Goal: Task Accomplishment & Management: Use online tool/utility

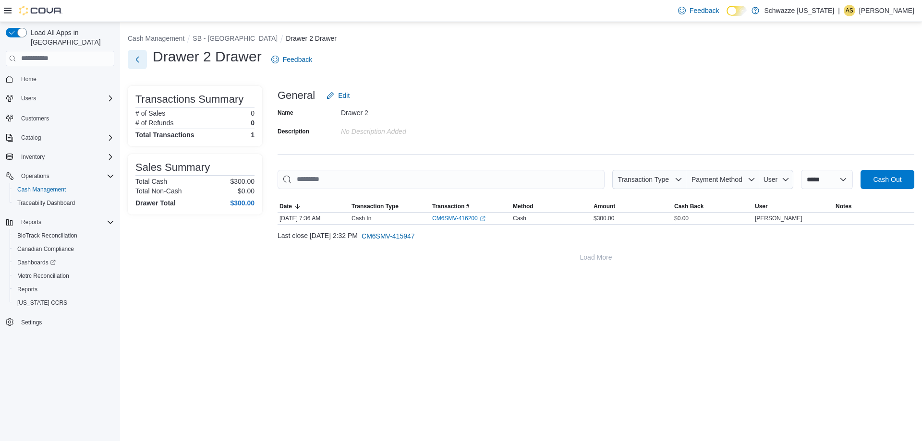
click at [134, 62] on button "Next" at bounding box center [137, 59] width 19 height 19
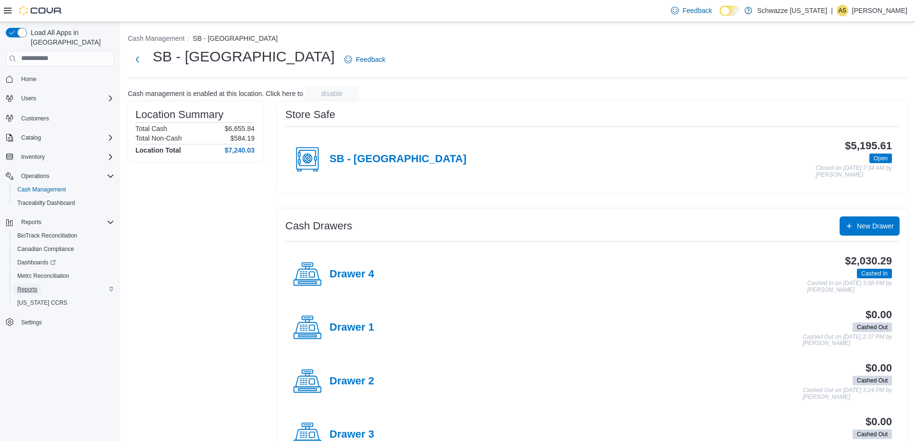
click at [24, 284] on span "Reports" at bounding box center [27, 290] width 20 height 12
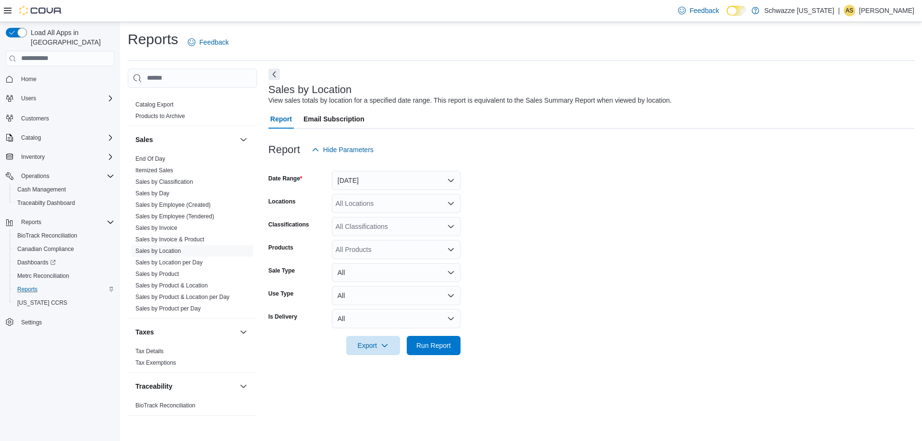
scroll to position [638, 0]
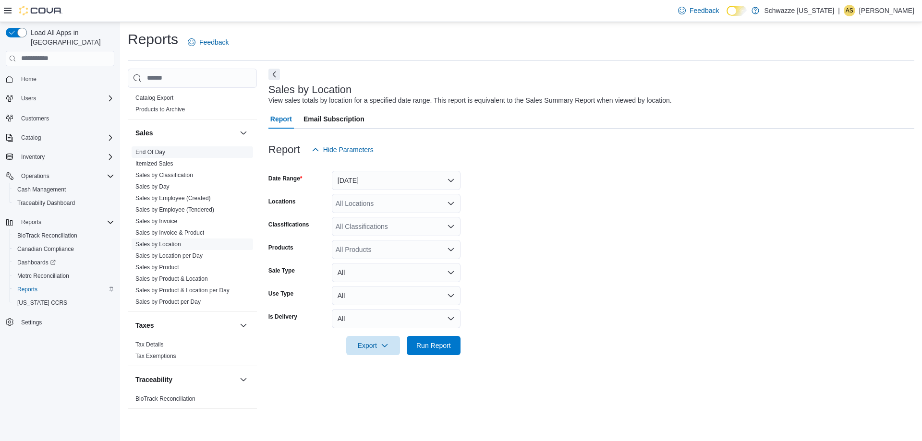
click at [154, 149] on link "End Of Day" at bounding box center [150, 152] width 30 height 7
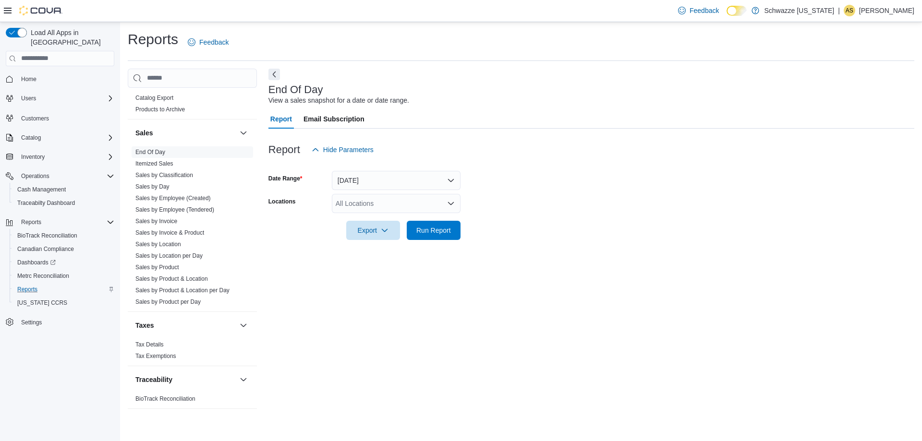
click at [356, 200] on div "All Locations" at bounding box center [396, 203] width 129 height 19
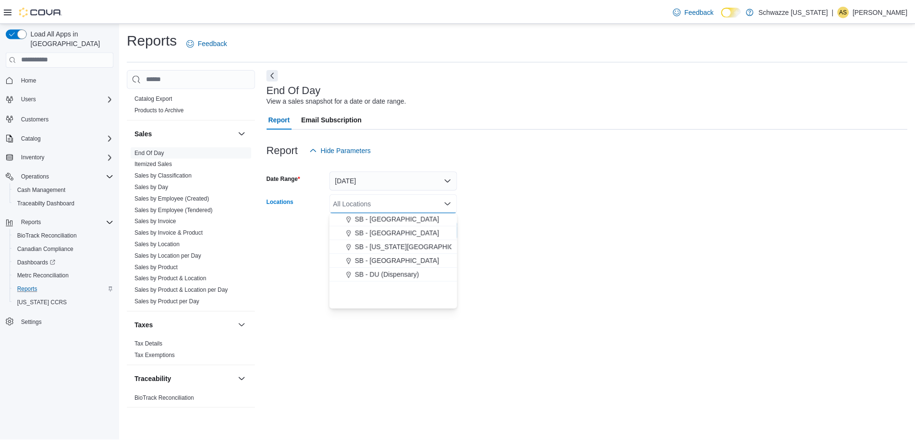
scroll to position [144, 0]
click at [419, 252] on button "SB - [GEOGRAPHIC_DATA]" at bounding box center [396, 257] width 129 height 14
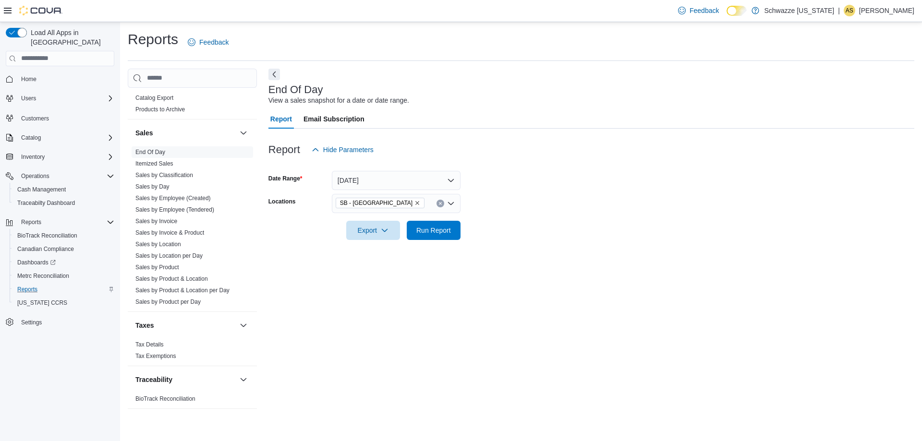
click at [465, 236] on form "Date Range [DATE] Locations SB - Commerce City Export Run Report" at bounding box center [591, 199] width 646 height 81
click at [432, 237] on span "Run Report" at bounding box center [433, 229] width 42 height 19
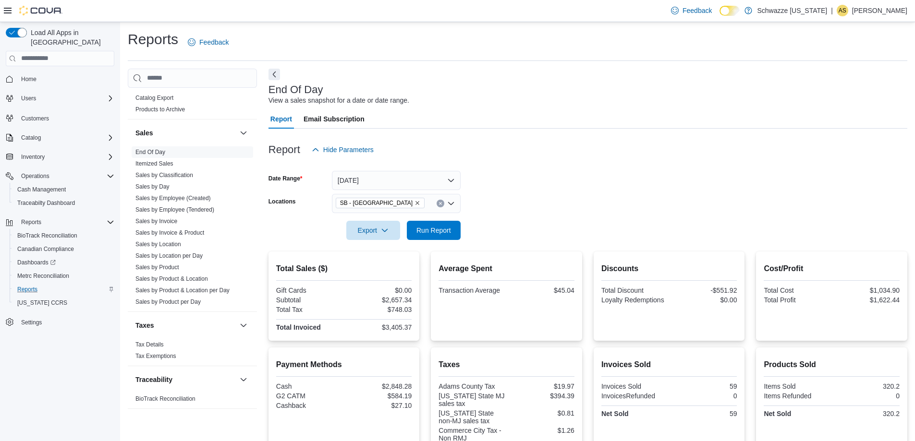
click at [497, 222] on form "Date Range [DATE] Locations SB - Commerce City Export Run Report" at bounding box center [587, 199] width 639 height 81
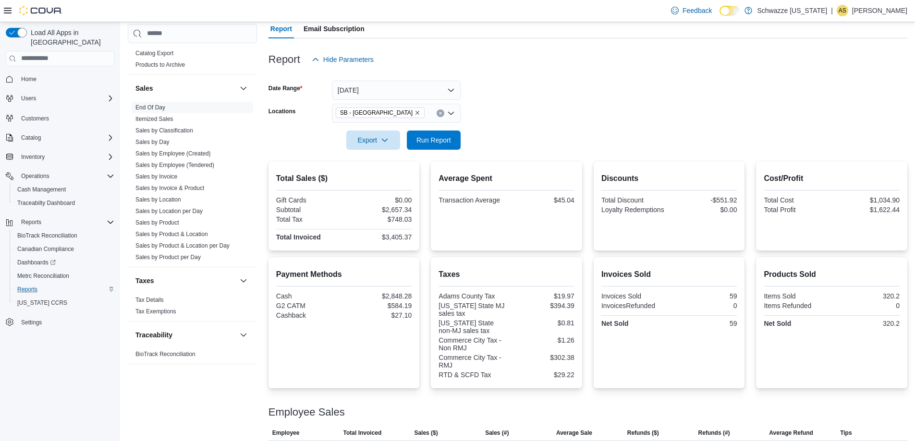
scroll to position [137, 0]
